Goal: Navigation & Orientation: Find specific page/section

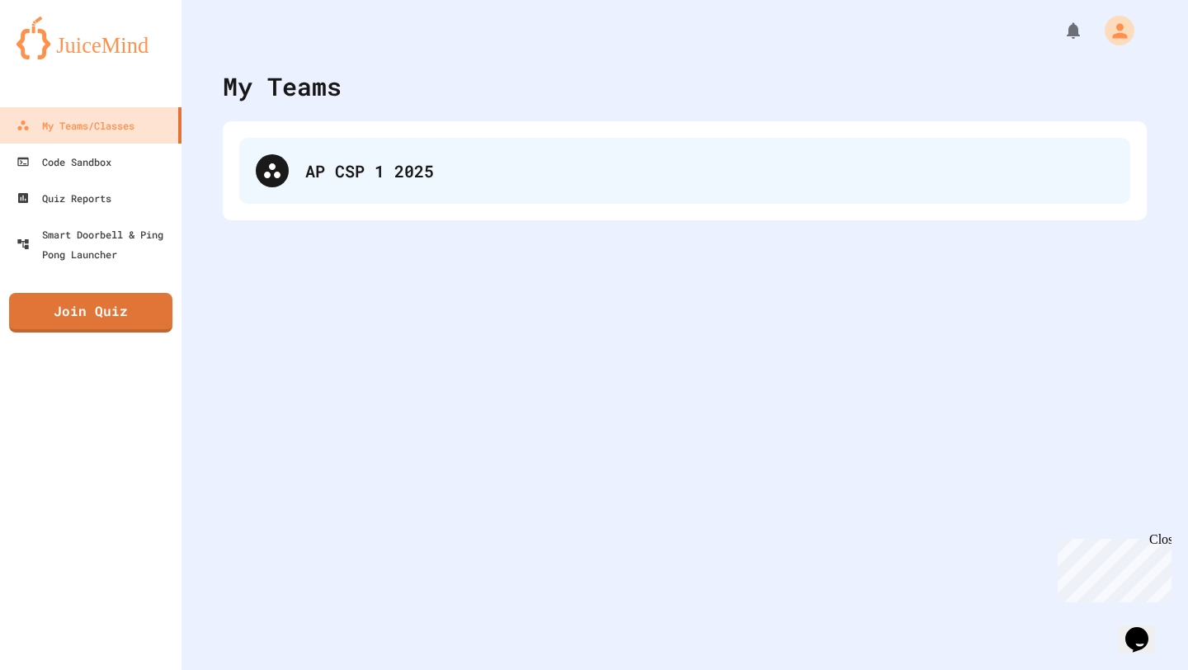
click at [701, 155] on div "AP CSP 1 2025" at bounding box center [684, 171] width 891 height 66
